Goal: Task Accomplishment & Management: Manage account settings

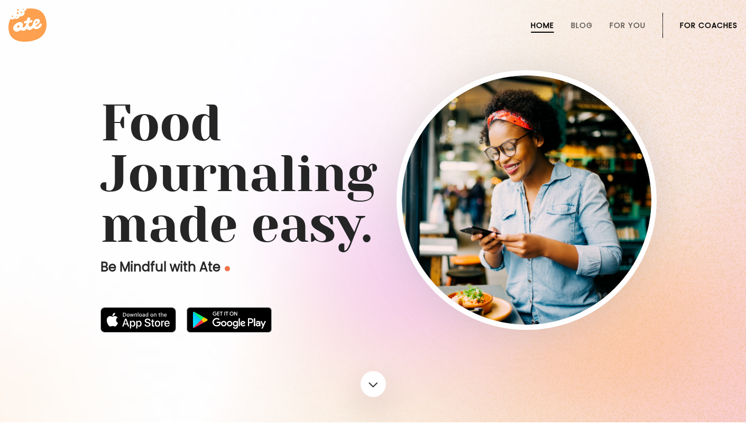
click at [698, 26] on link "For Coaches" at bounding box center [709, 25] width 58 height 8
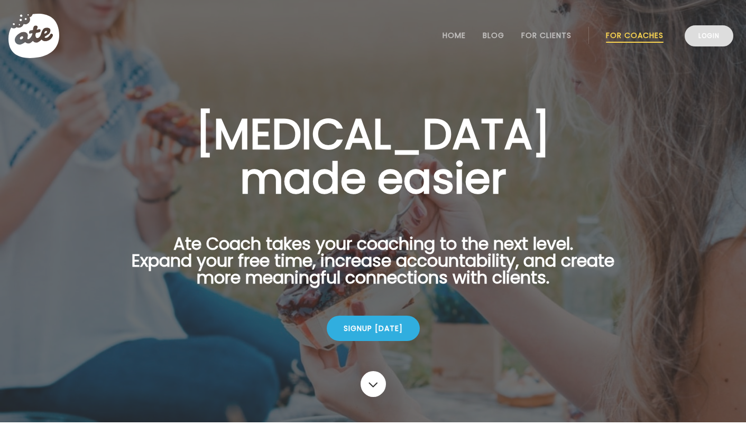
click at [712, 34] on link "Login" at bounding box center [708, 35] width 49 height 21
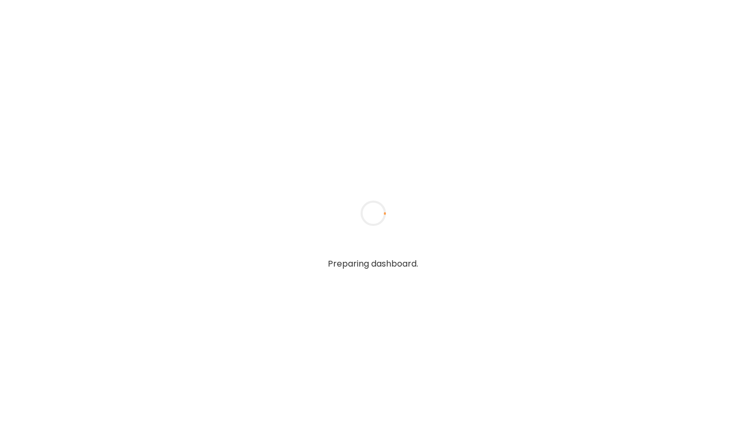
type input "**********"
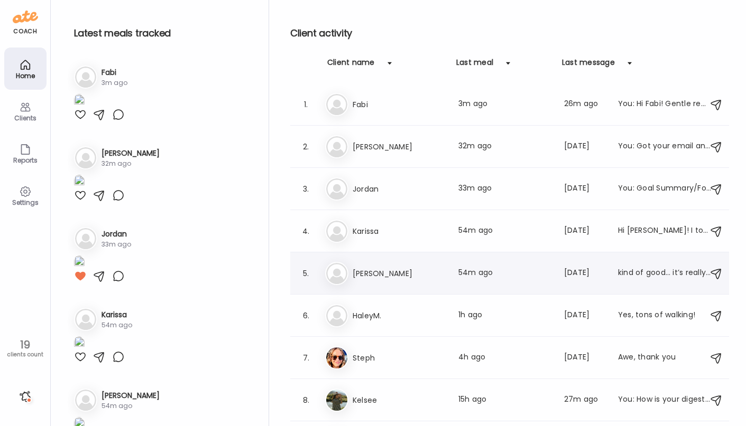
click at [402, 289] on div "5. [PERSON_NAME] Last meal: 54m ago Last message: [DATE] kind of good… it’s rea…" at bounding box center [509, 274] width 439 height 42
click at [400, 276] on h3 "[PERSON_NAME]" at bounding box center [398, 273] width 93 height 13
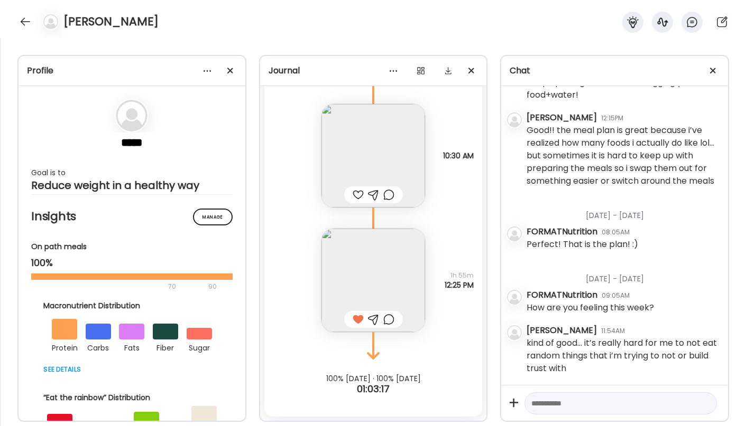
scroll to position [20476, 0]
